Goal: Task Accomplishment & Management: Manage account settings

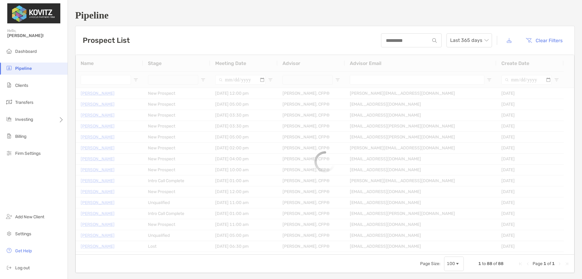
click at [27, 86] on span "Clients" at bounding box center [21, 85] width 13 height 5
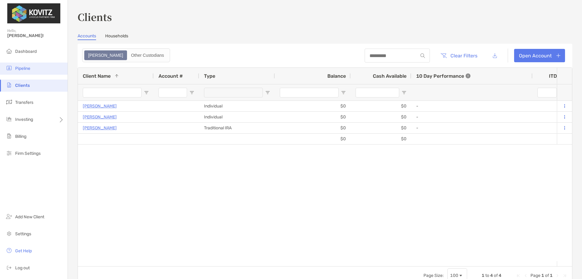
click at [25, 69] on span "Pipeline" at bounding box center [22, 68] width 15 height 5
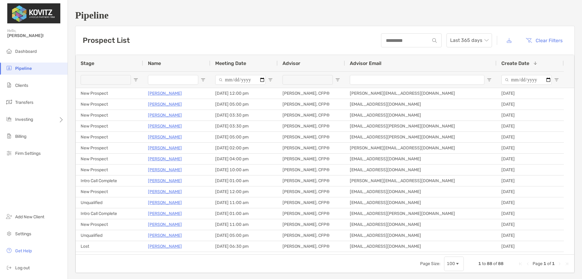
click at [514, 63] on span "Create Date" at bounding box center [515, 63] width 28 height 6
click at [511, 65] on span "Create Date" at bounding box center [515, 63] width 28 height 6
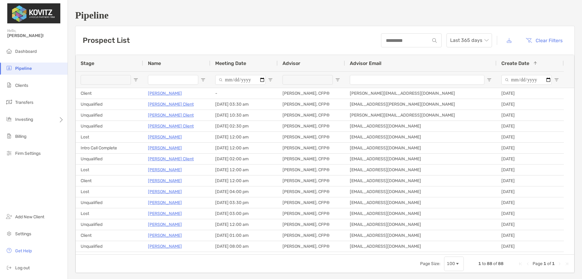
click at [511, 65] on span "Create Date" at bounding box center [515, 63] width 28 height 6
